Goal: Transaction & Acquisition: Purchase product/service

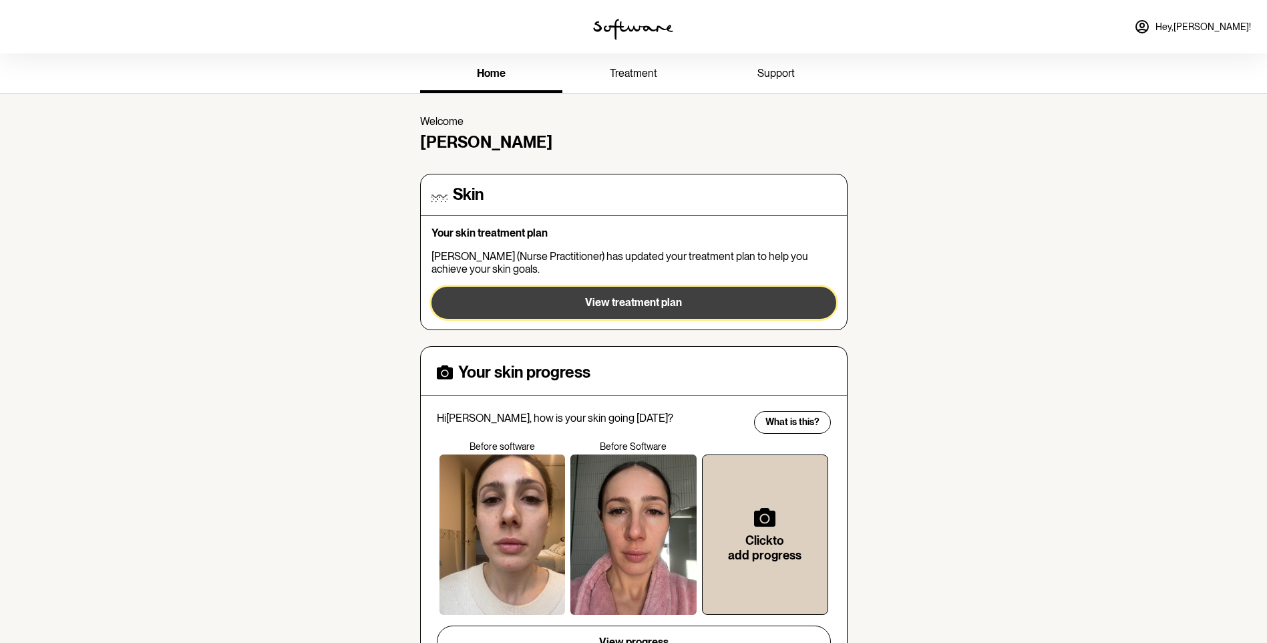
click at [643, 288] on button "View treatment plan" at bounding box center [634, 303] width 405 height 32
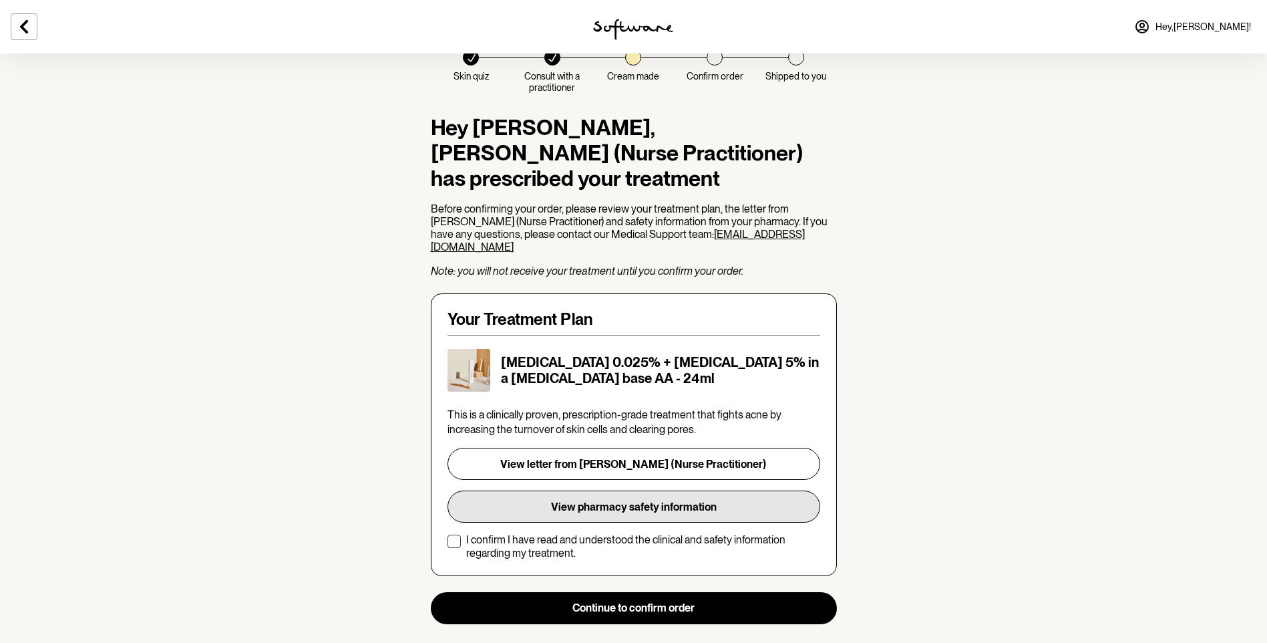
scroll to position [134, 0]
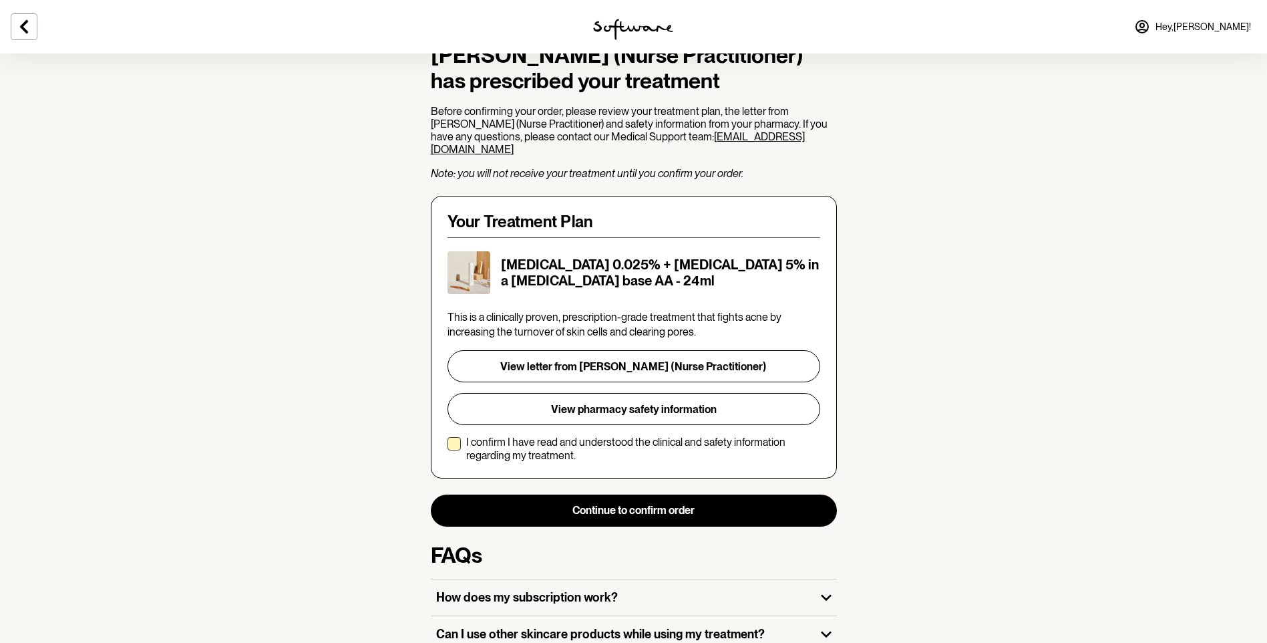
click at [605, 436] on p "I confirm I have read and understood the clinical and safety information regard…" at bounding box center [643, 448] width 354 height 25
click at [448, 448] on input "I confirm I have read and understood the clinical and safety information regard…" at bounding box center [447, 448] width 1 height 1
checkbox input "true"
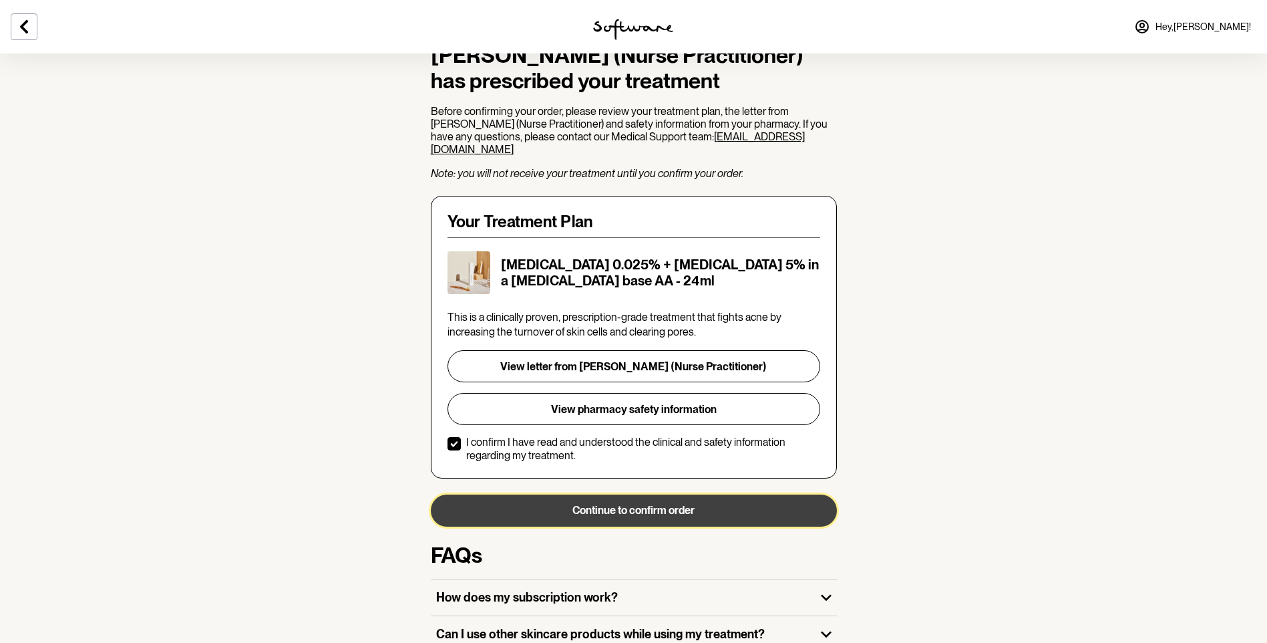
click at [653, 494] on button "Continue to confirm order" at bounding box center [634, 510] width 406 height 32
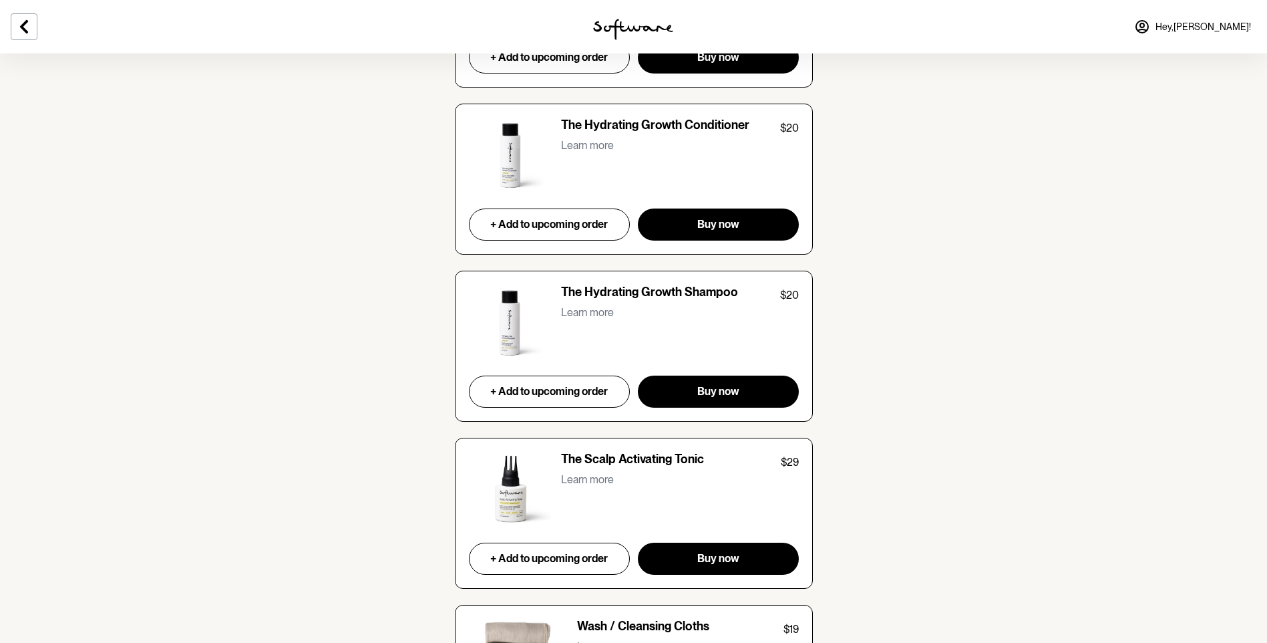
scroll to position [5602, 0]
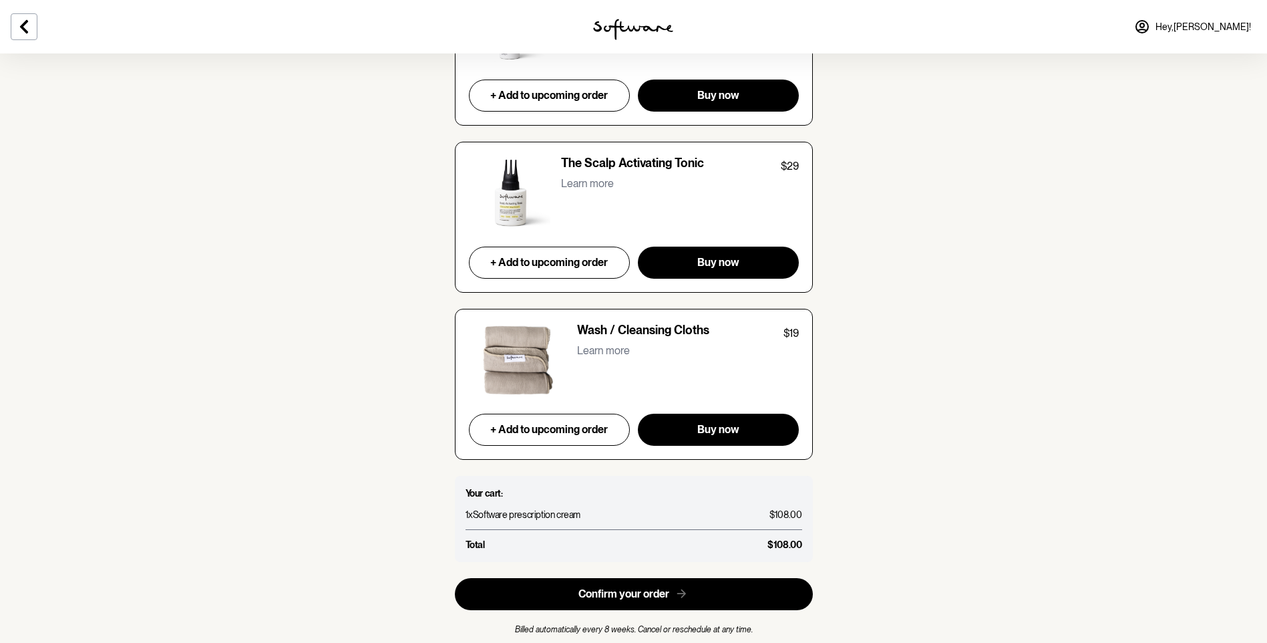
click at [707, 578] on div "Confirm your order Billed automatically every 8 weeks. Cancel or reschedule at …" at bounding box center [634, 607] width 358 height 59
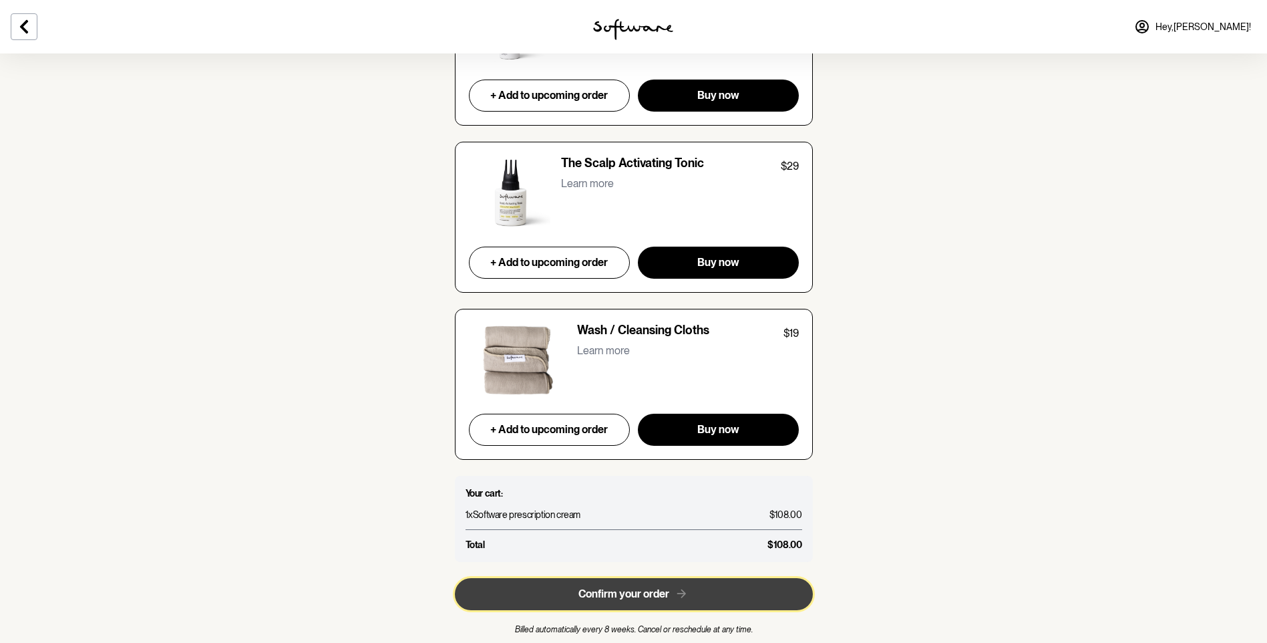
click at [680, 587] on icon "button" at bounding box center [682, 594] width 14 height 14
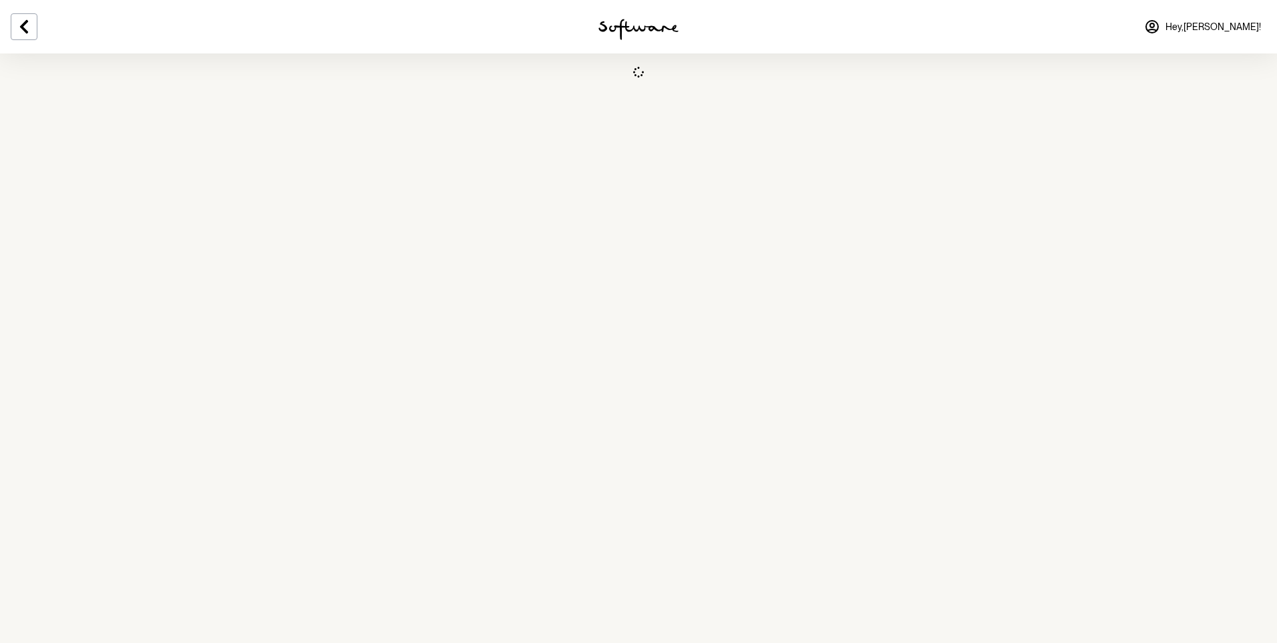
select select "VIC"
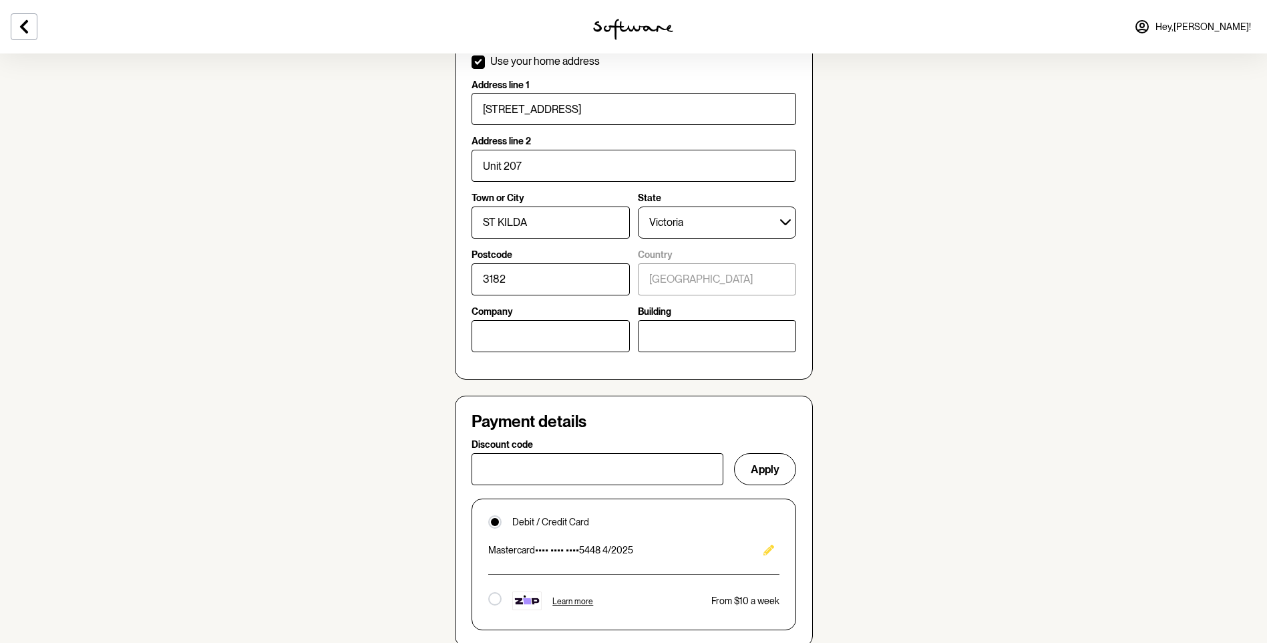
scroll to position [735, 0]
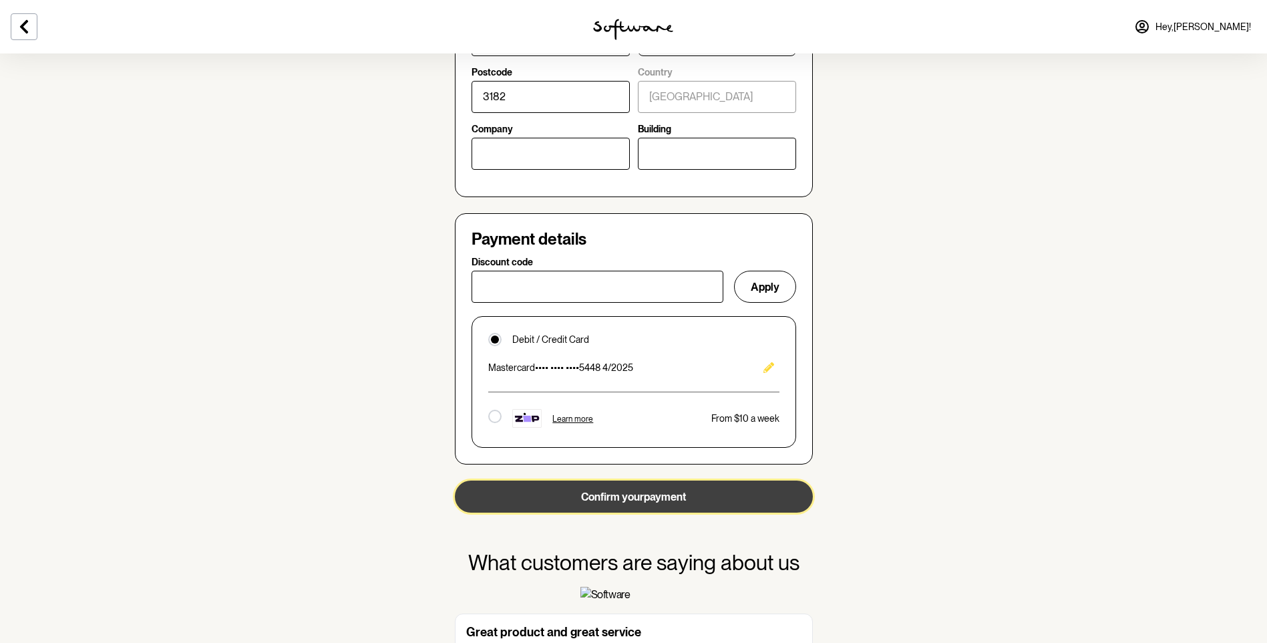
click at [681, 486] on button "Confirm your payment" at bounding box center [634, 496] width 358 height 32
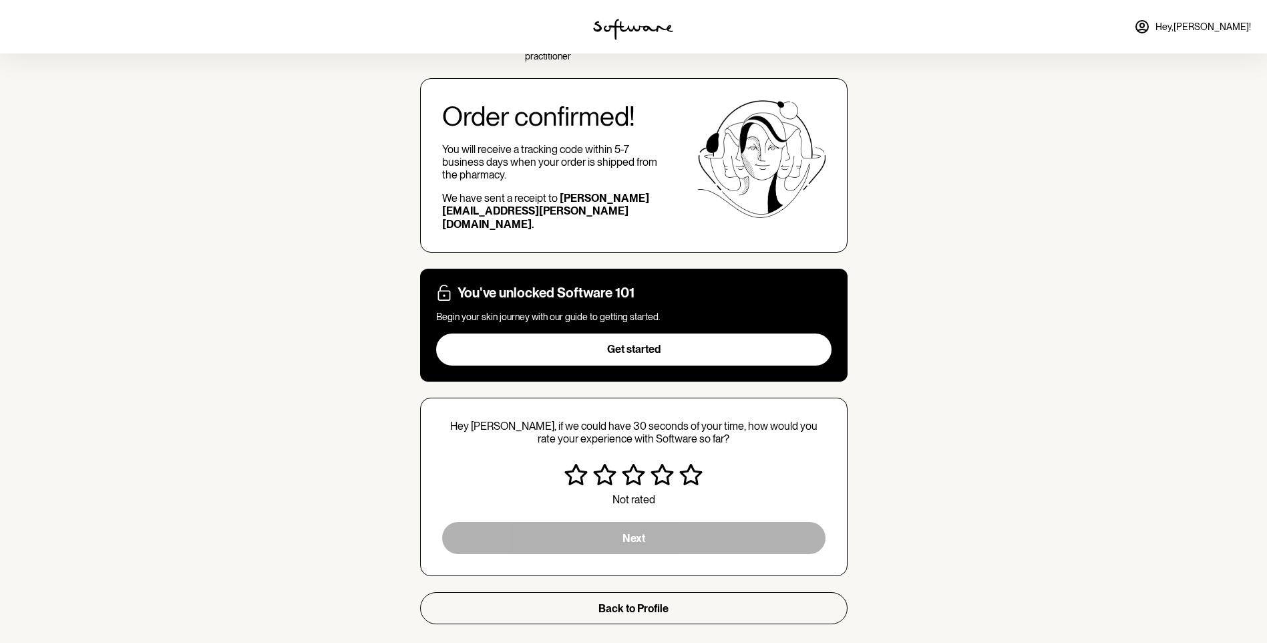
scroll to position [68, 0]
